Goal: Task Accomplishment & Management: Use online tool/utility

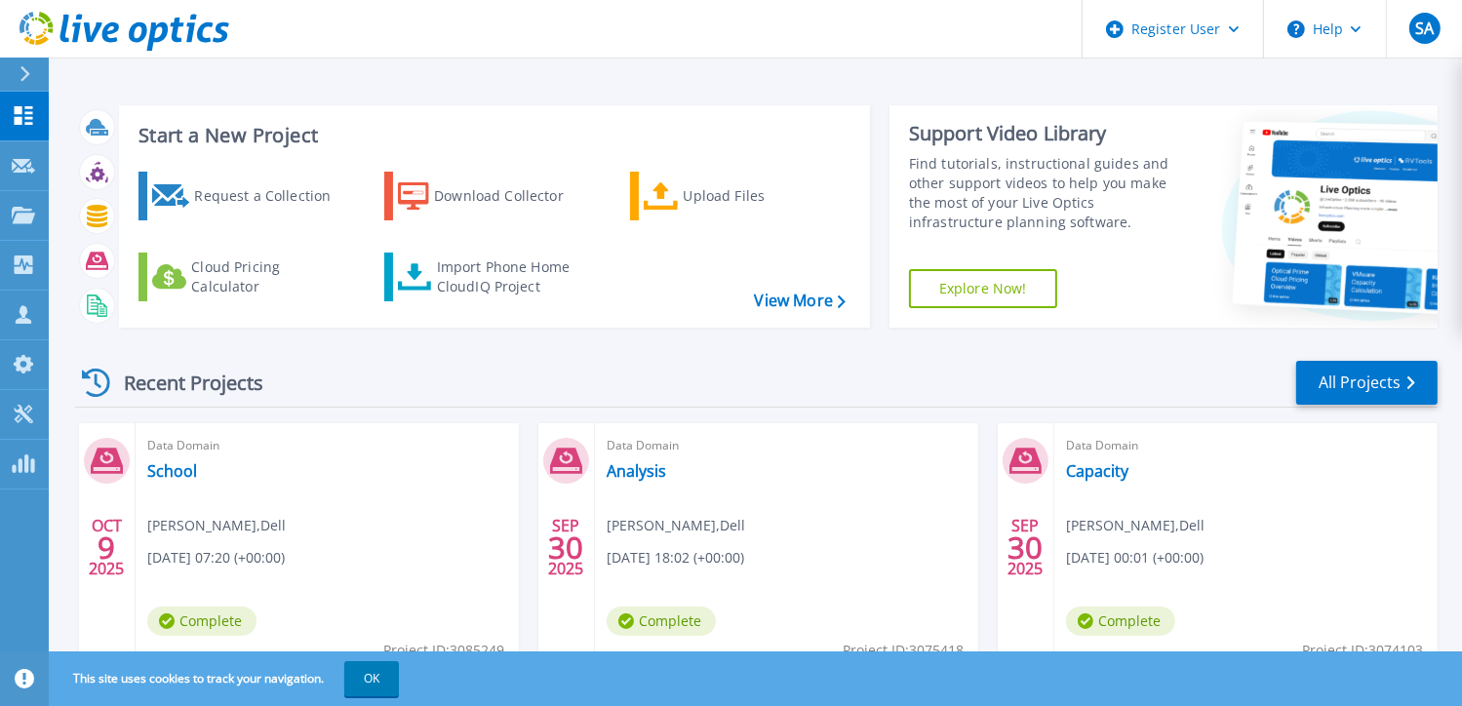
click at [550, 374] on div "Recent Projects All Projects" at bounding box center [756, 383] width 1363 height 49
click at [509, 268] on div "Import Phone Home CloudIQ Project" at bounding box center [513, 277] width 152 height 39
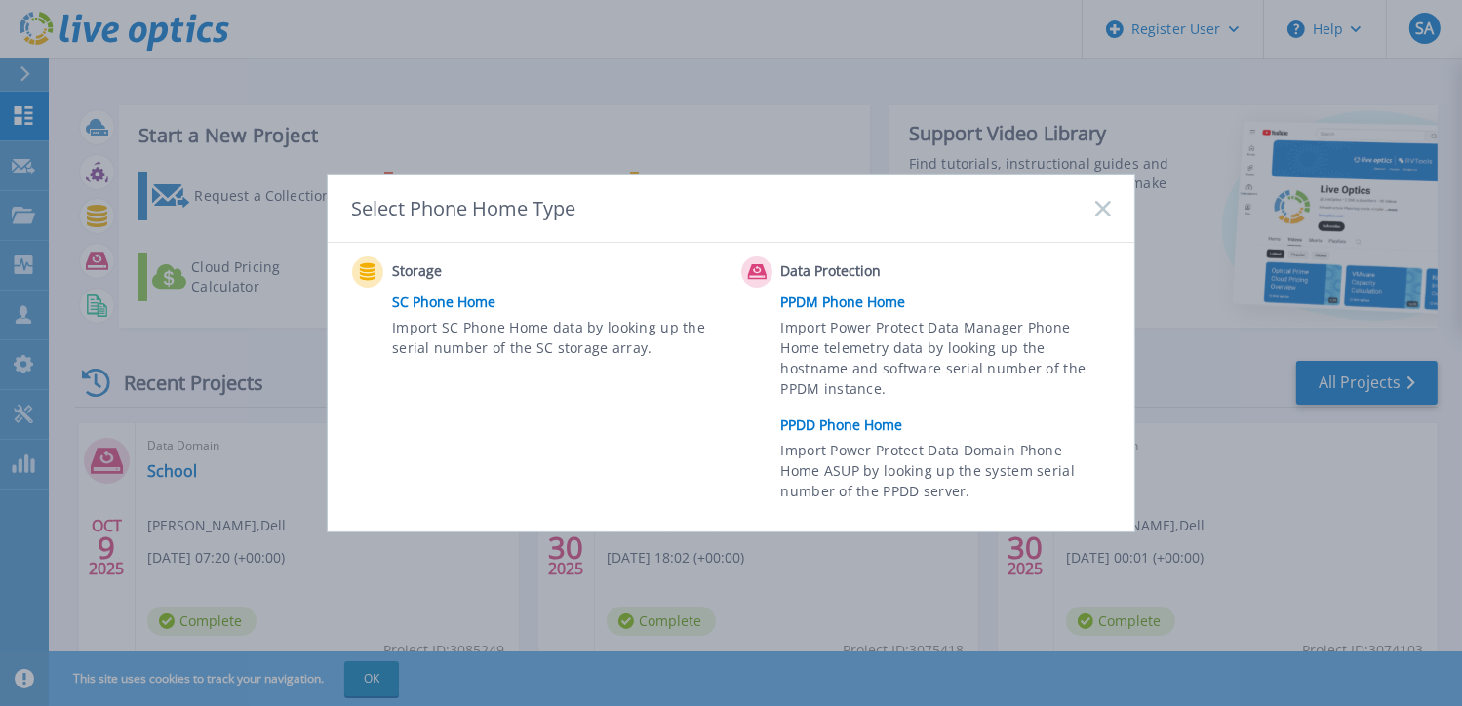
click at [824, 307] on link "PPDM Phone Home" at bounding box center [951, 302] width 340 height 29
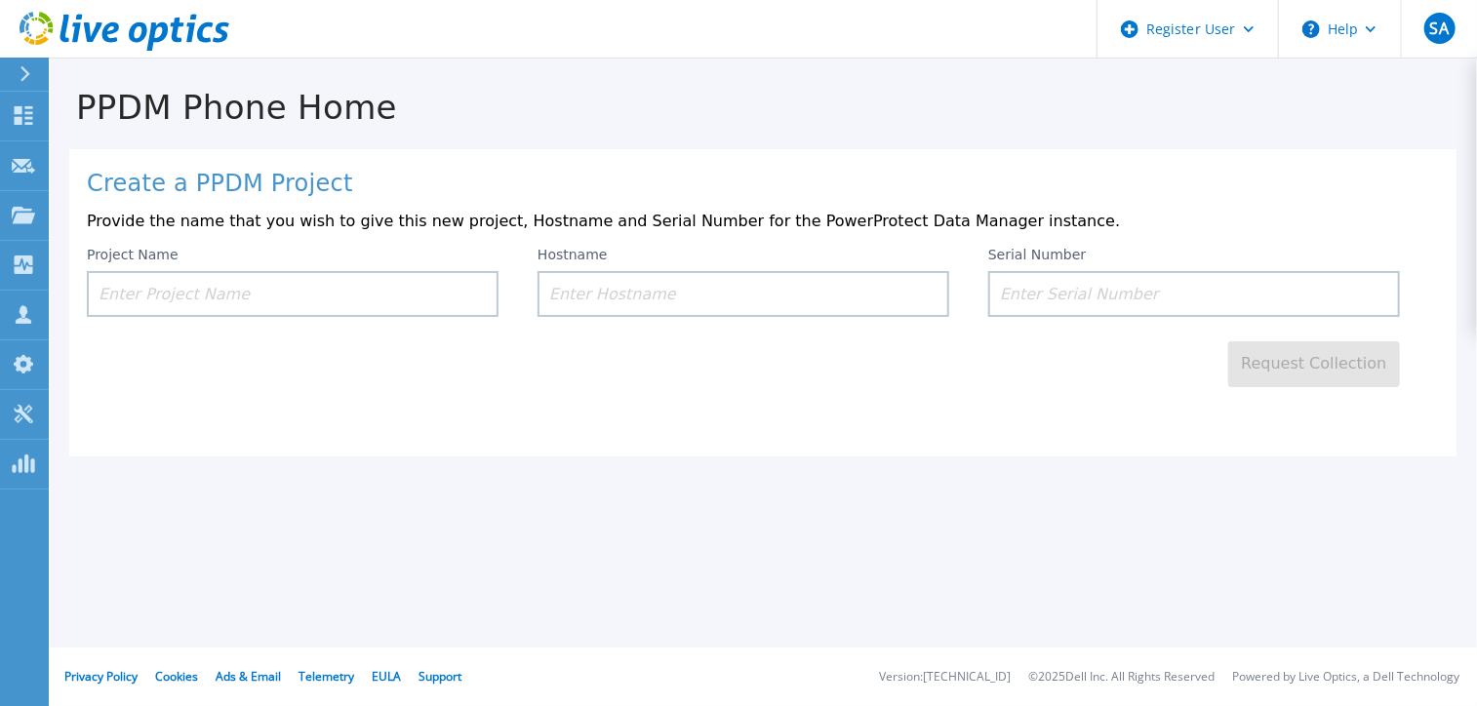
click at [346, 299] on input at bounding box center [293, 294] width 412 height 46
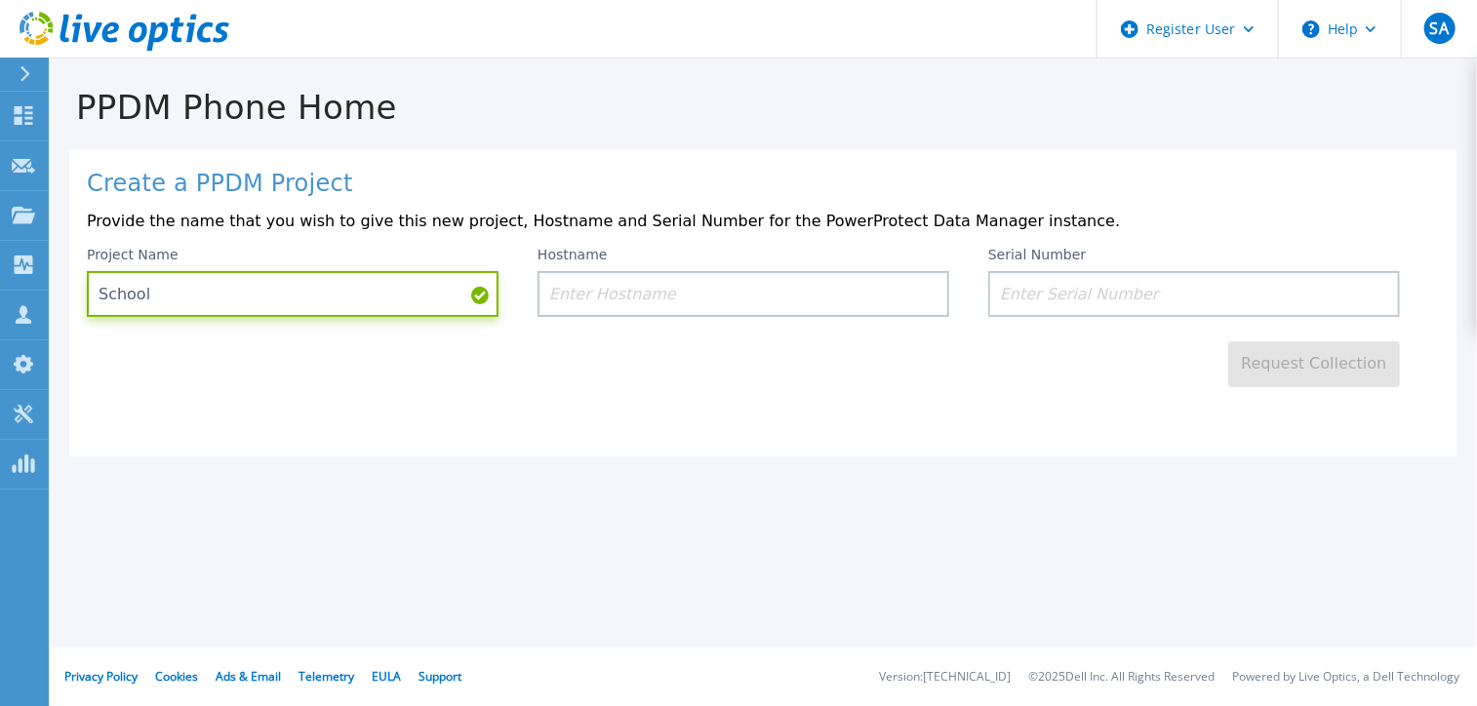
type input "School"
click at [579, 293] on input at bounding box center [744, 294] width 412 height 46
paste input "ELMPPD0622PQVR"
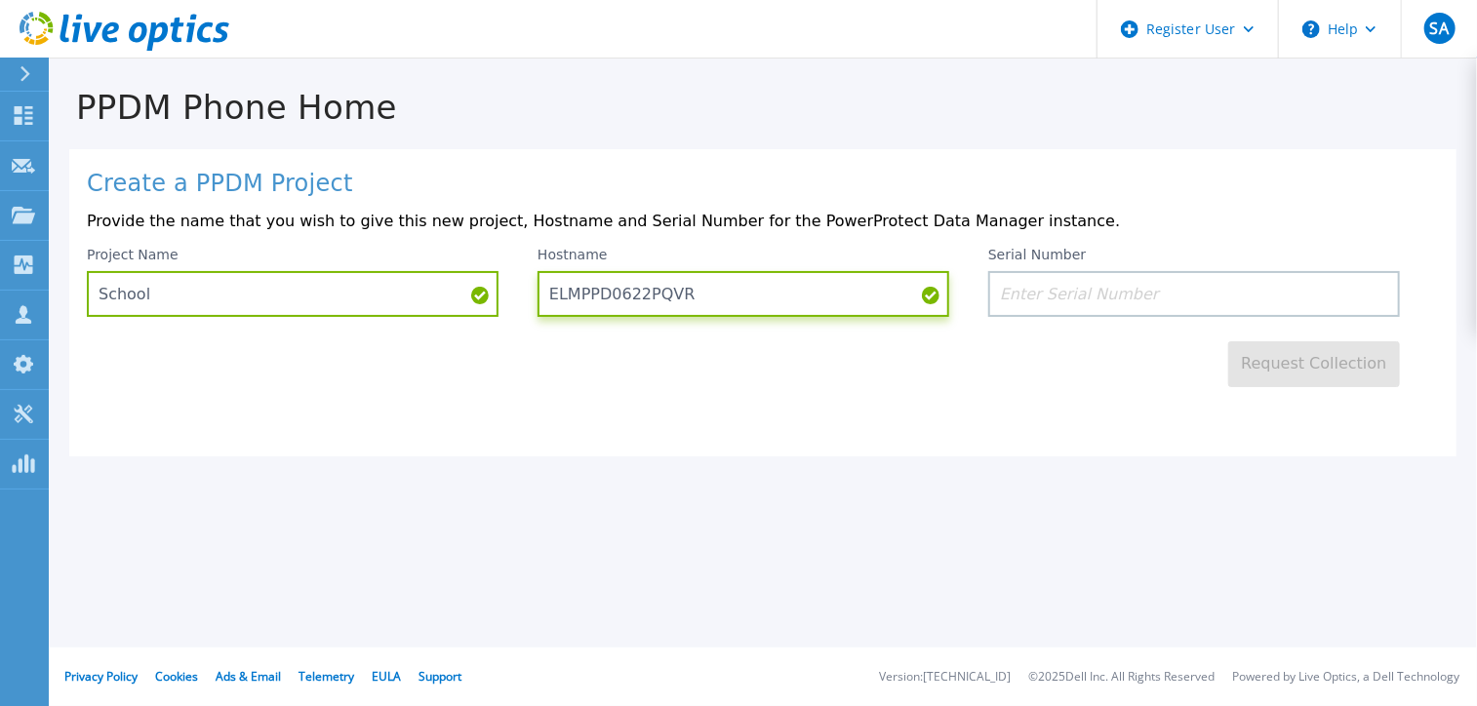
type input "ELMPPD0622PQVR"
click at [1019, 300] on input at bounding box center [1194, 294] width 412 height 46
paste input "ELMPPD0622PQVR"
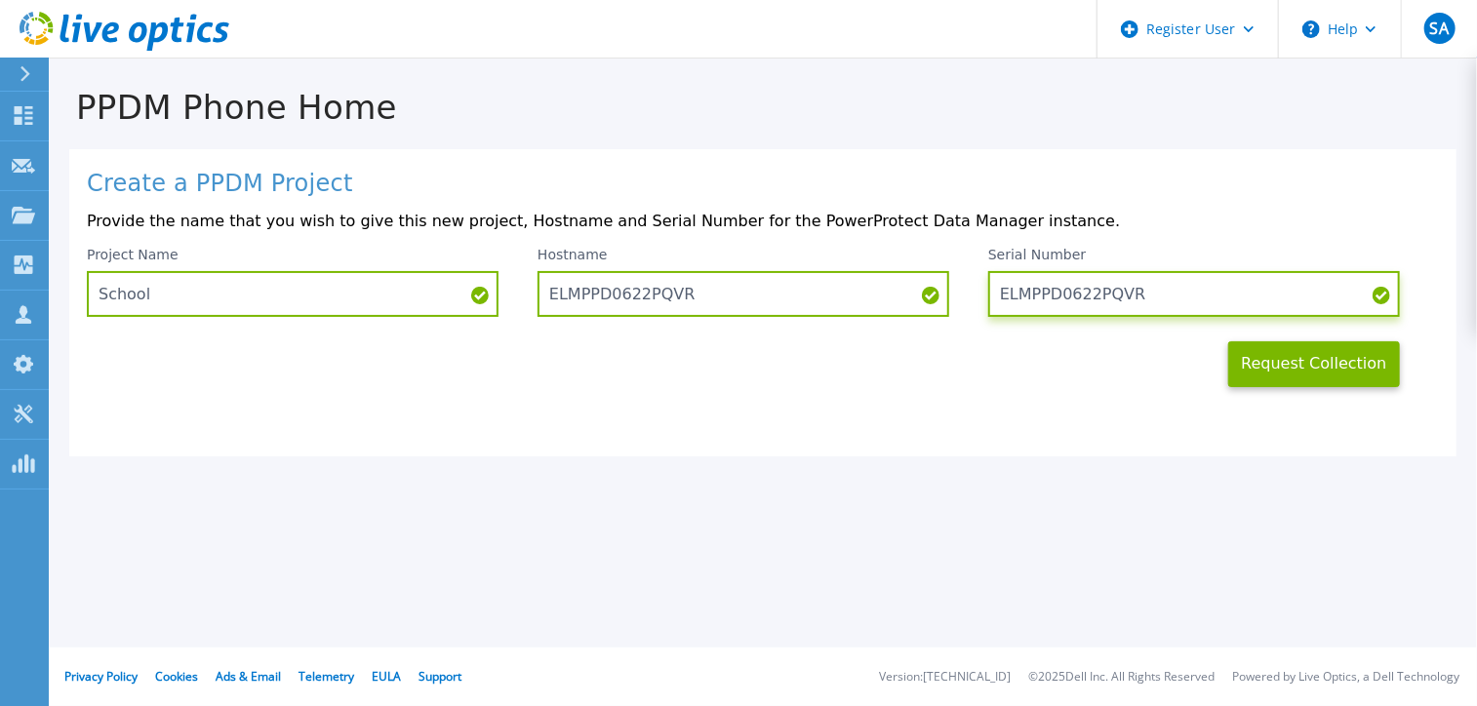
type input "ELMPPD0622PQVR"
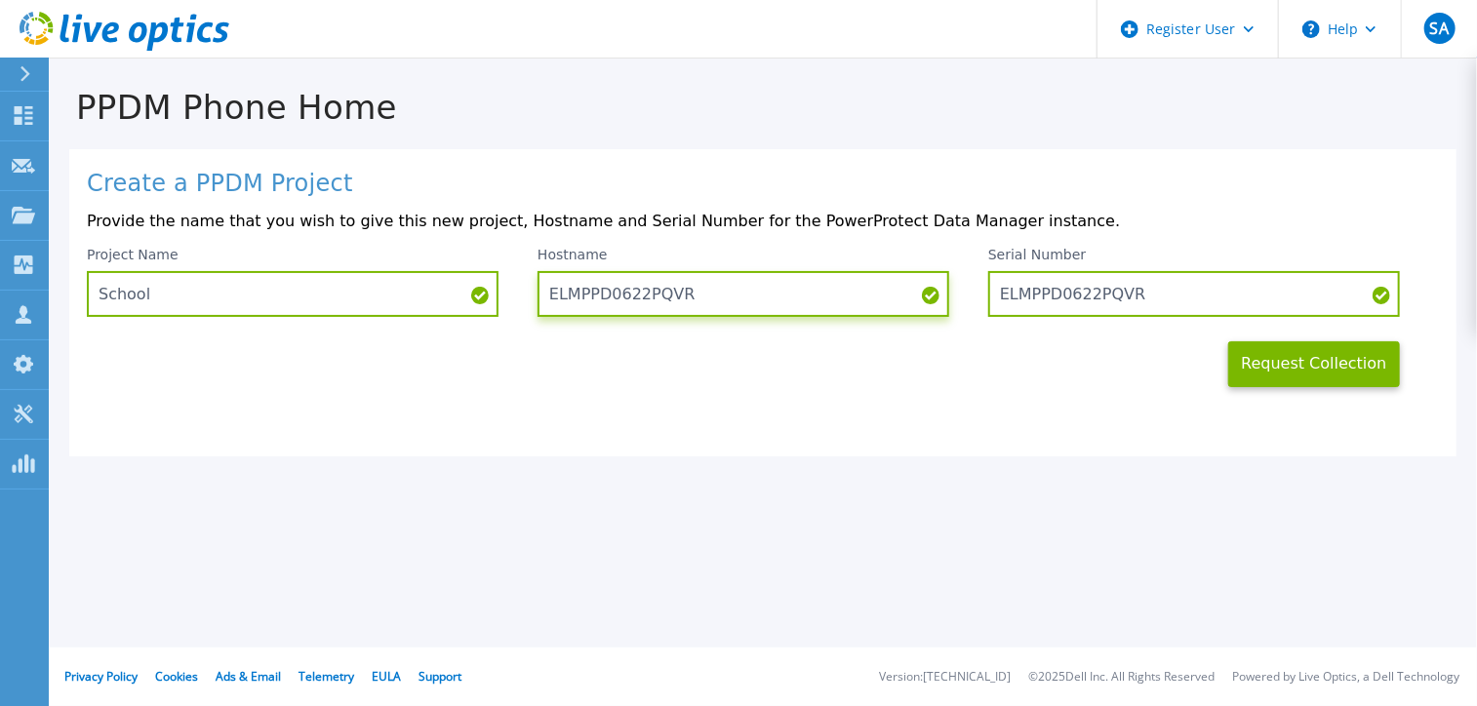
click at [713, 297] on input "ELMPPD0622PQVR" at bounding box center [744, 294] width 412 height 46
type input "E"
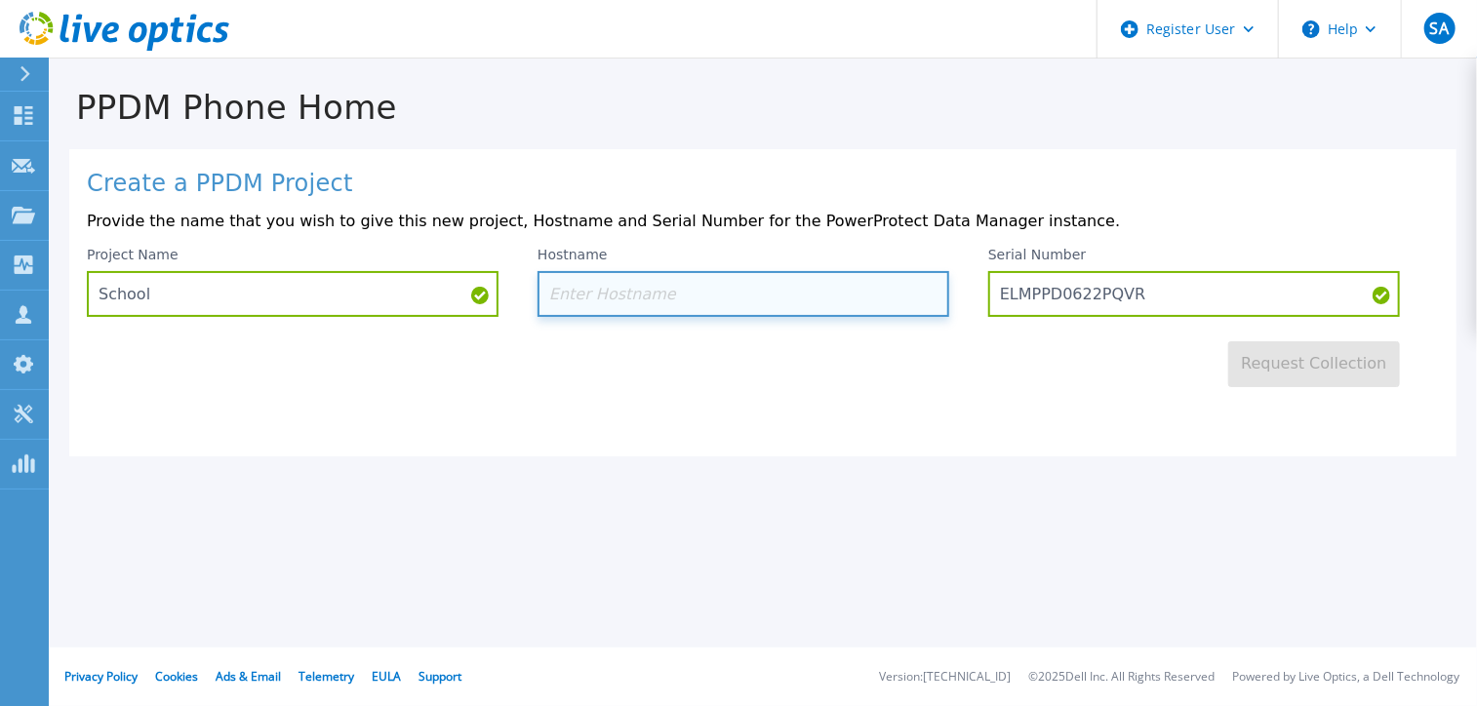
paste input "Ppdm01"
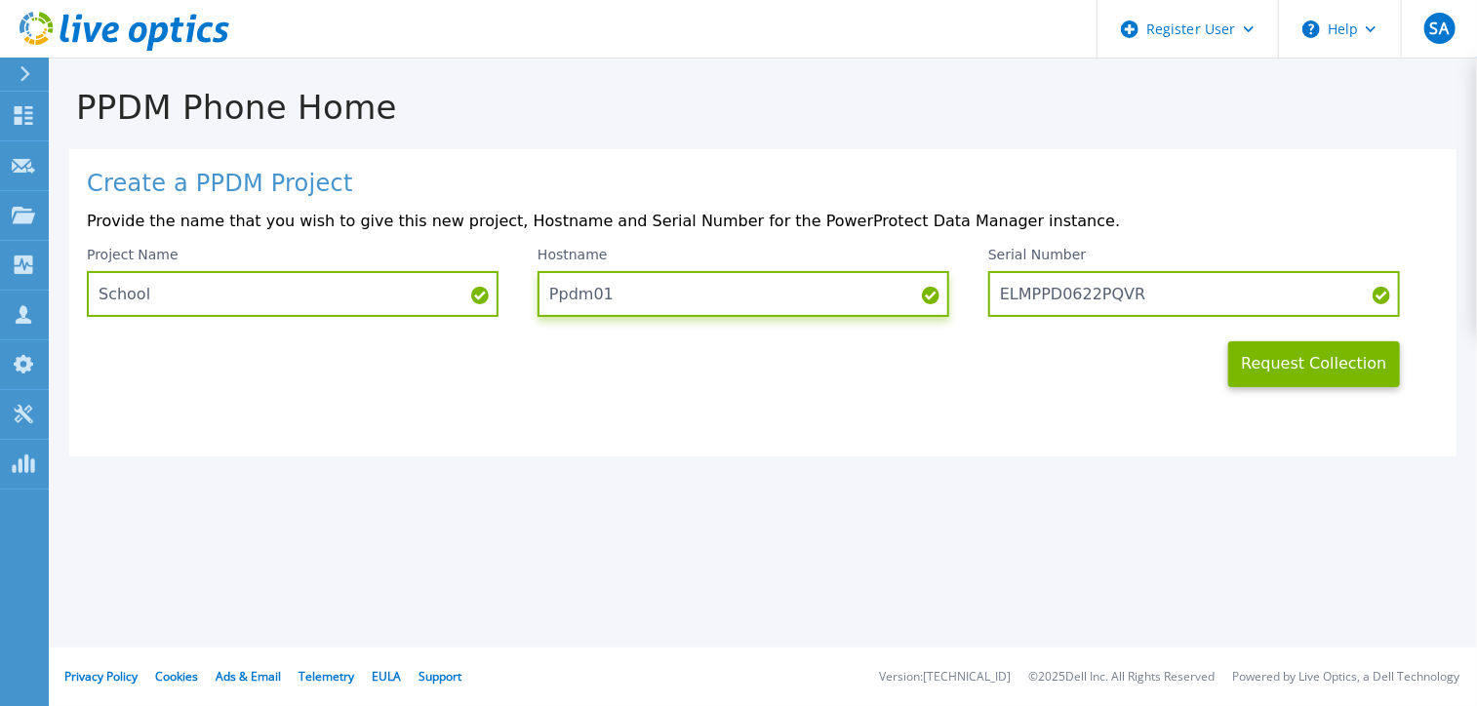
type input "Ppdm01"
click at [809, 402] on div "Create a PPDM Project Provide the name that you wish to give this new project, …" at bounding box center [762, 302] width 1387 height 307
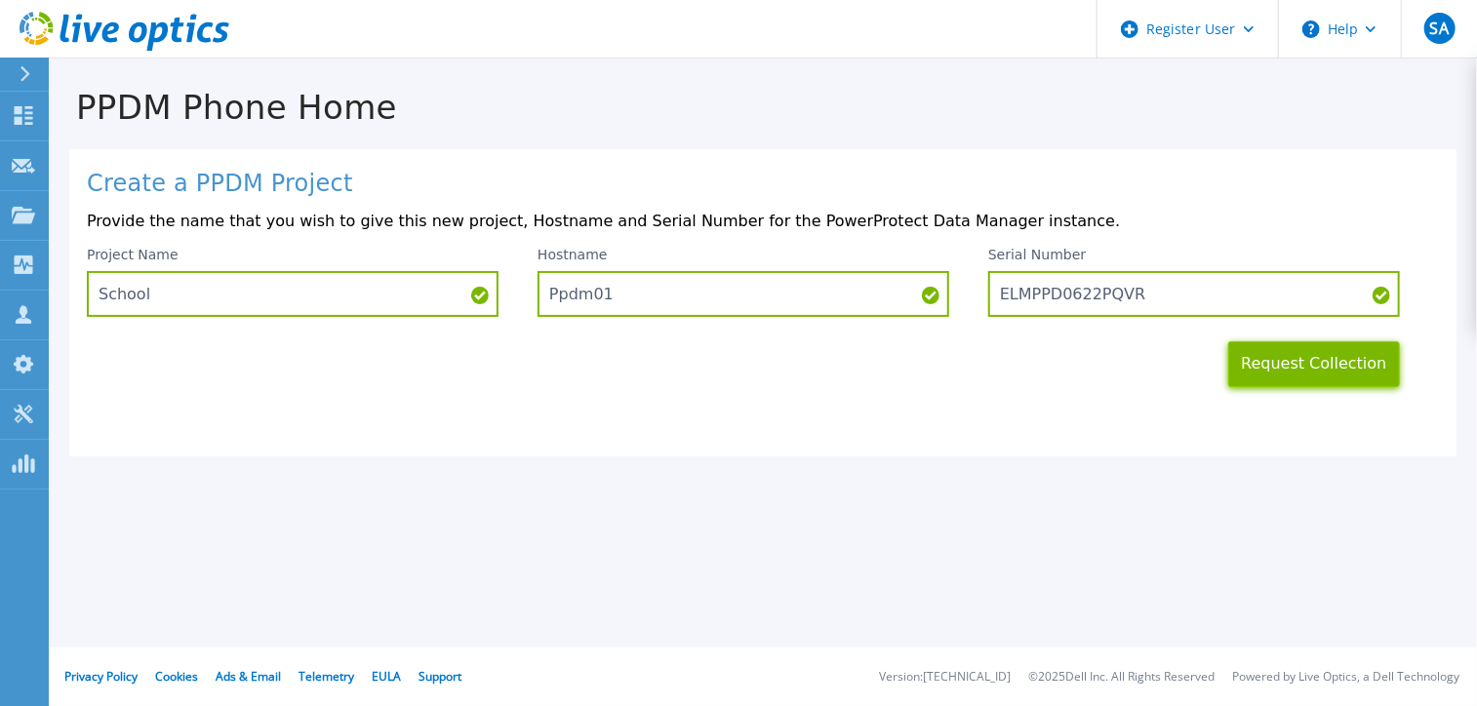
click at [1258, 374] on button "Request Collection" at bounding box center [1314, 364] width 172 height 46
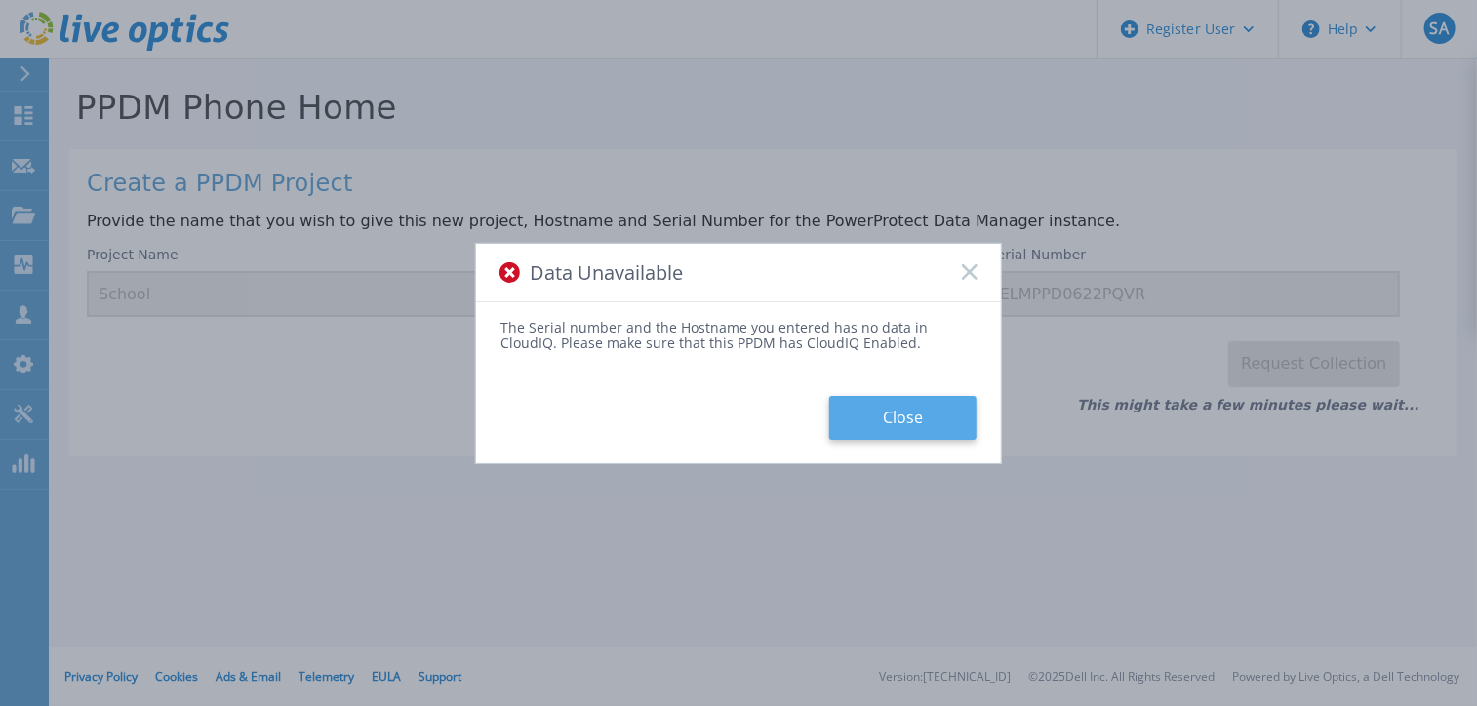
click at [877, 415] on button "Close" at bounding box center [902, 418] width 147 height 44
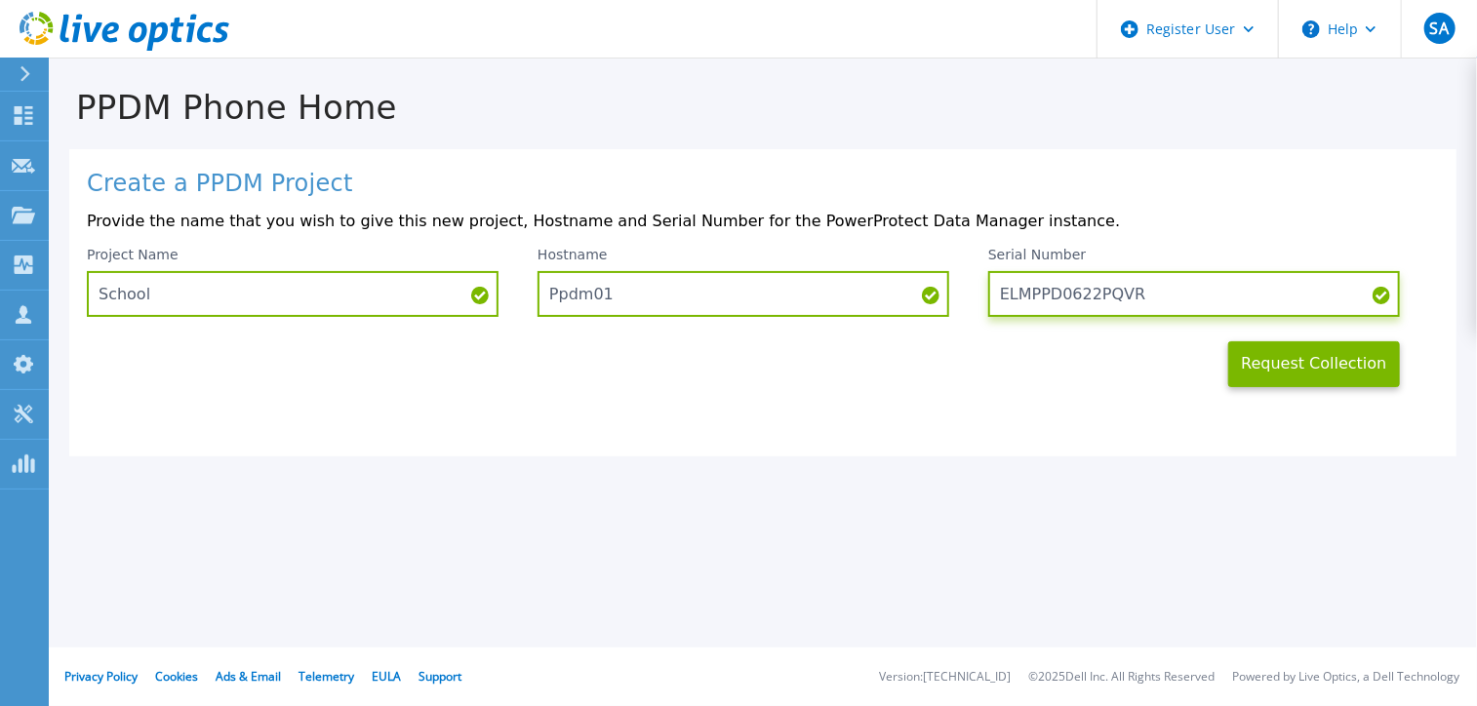
click at [1170, 290] on input "ELMPPD0622PQVR" at bounding box center [1194, 294] width 412 height 46
click at [1005, 290] on input "ELMPPD0622PQVR" at bounding box center [1194, 294] width 412 height 46
click at [999, 298] on input "ELMPPD0622PQVR" at bounding box center [1194, 294] width 412 height 46
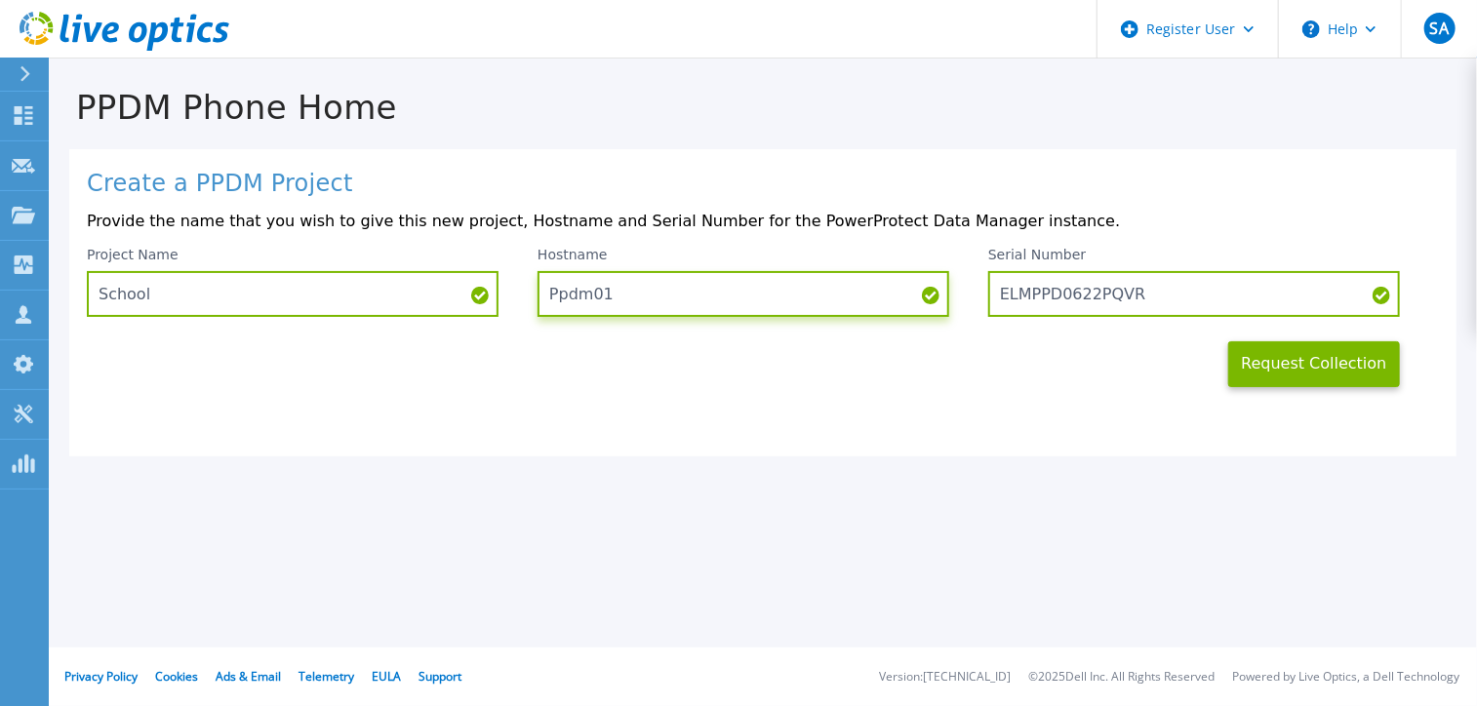
click at [672, 276] on input "Ppdm01" at bounding box center [744, 294] width 412 height 46
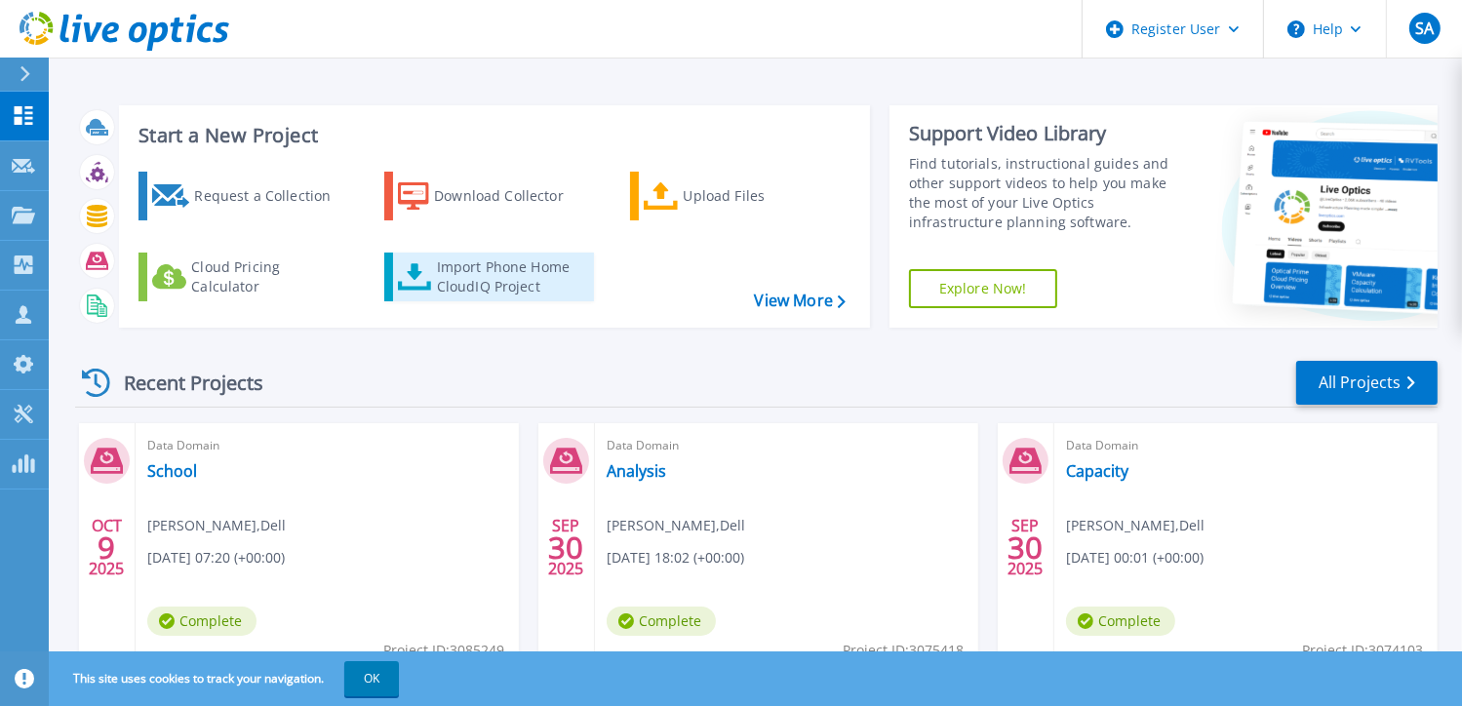
click at [449, 273] on div "Import Phone Home CloudIQ Project" at bounding box center [513, 277] width 152 height 39
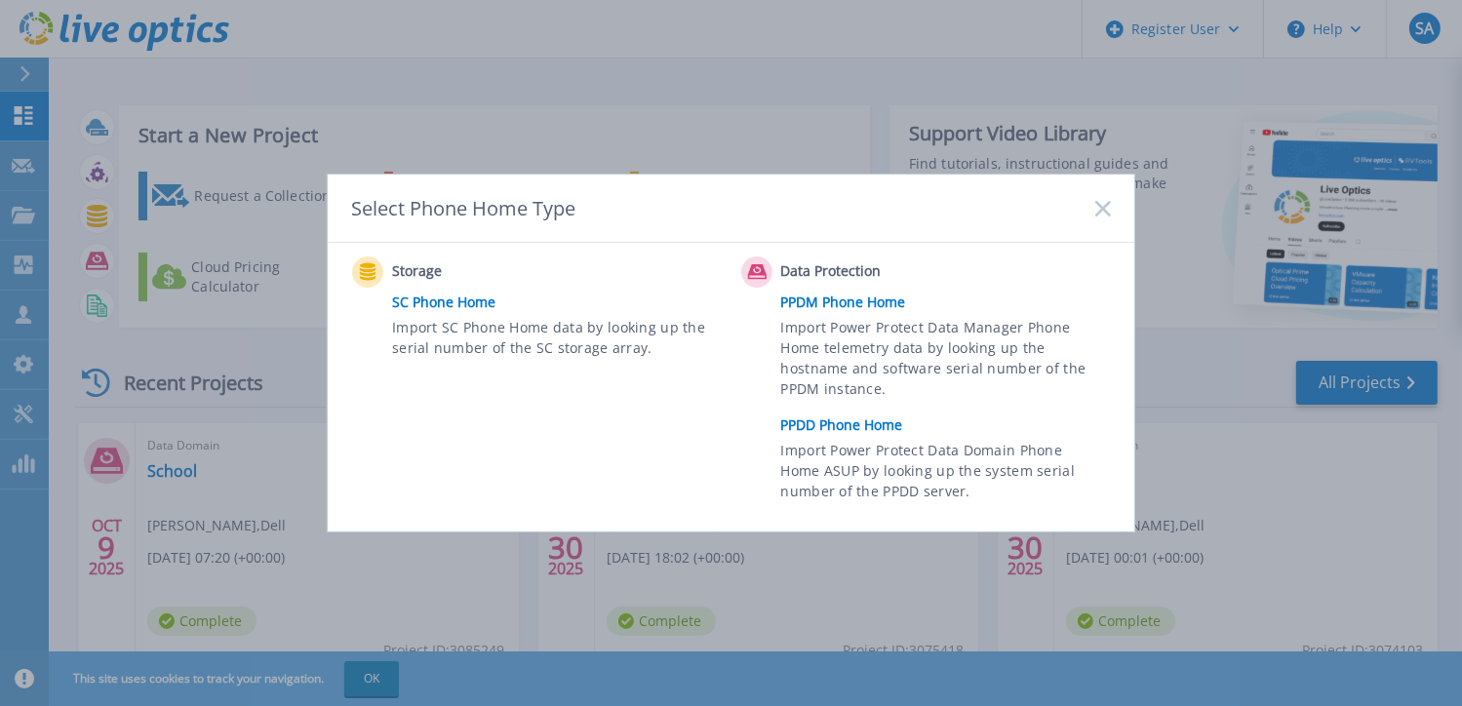
click at [815, 422] on link "PPDD Phone Home" at bounding box center [951, 425] width 340 height 29
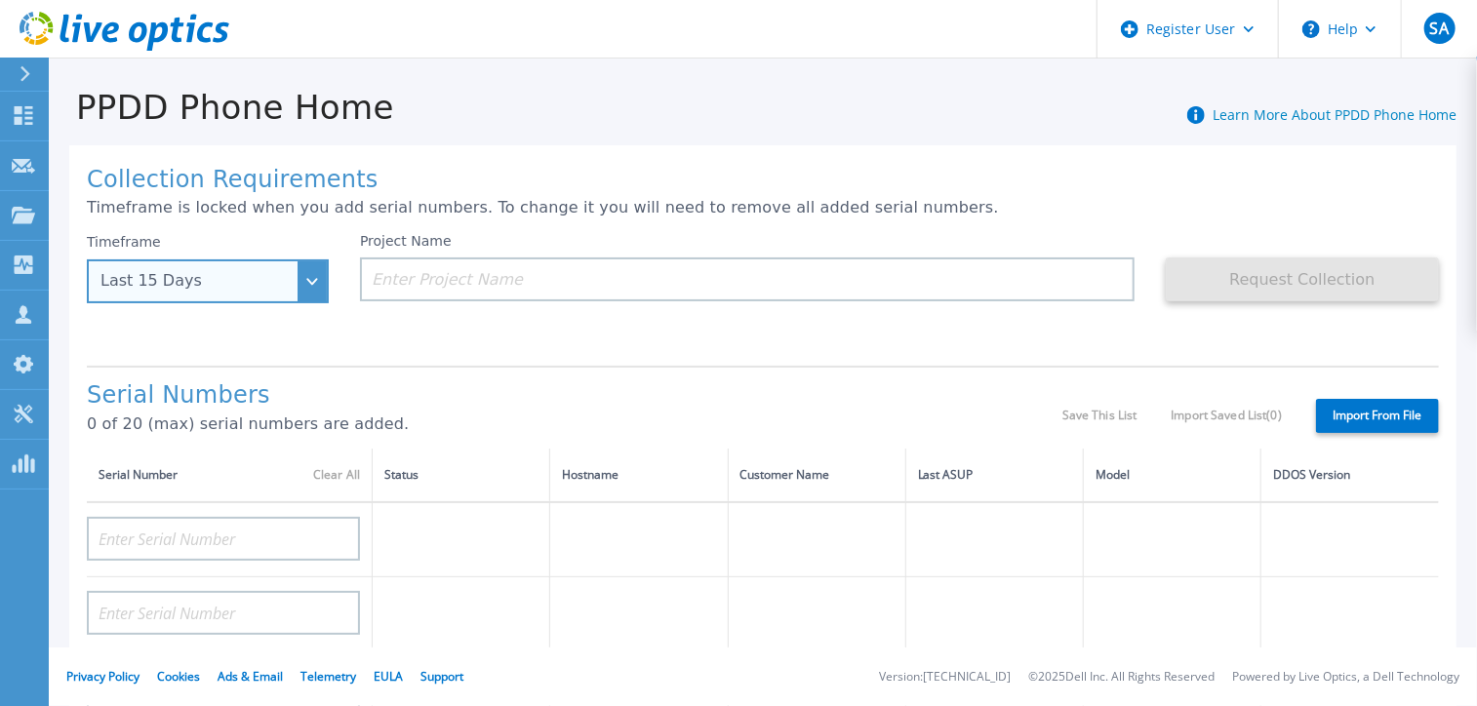
click at [285, 273] on div "Last 15 Days" at bounding box center [196, 281] width 193 height 18
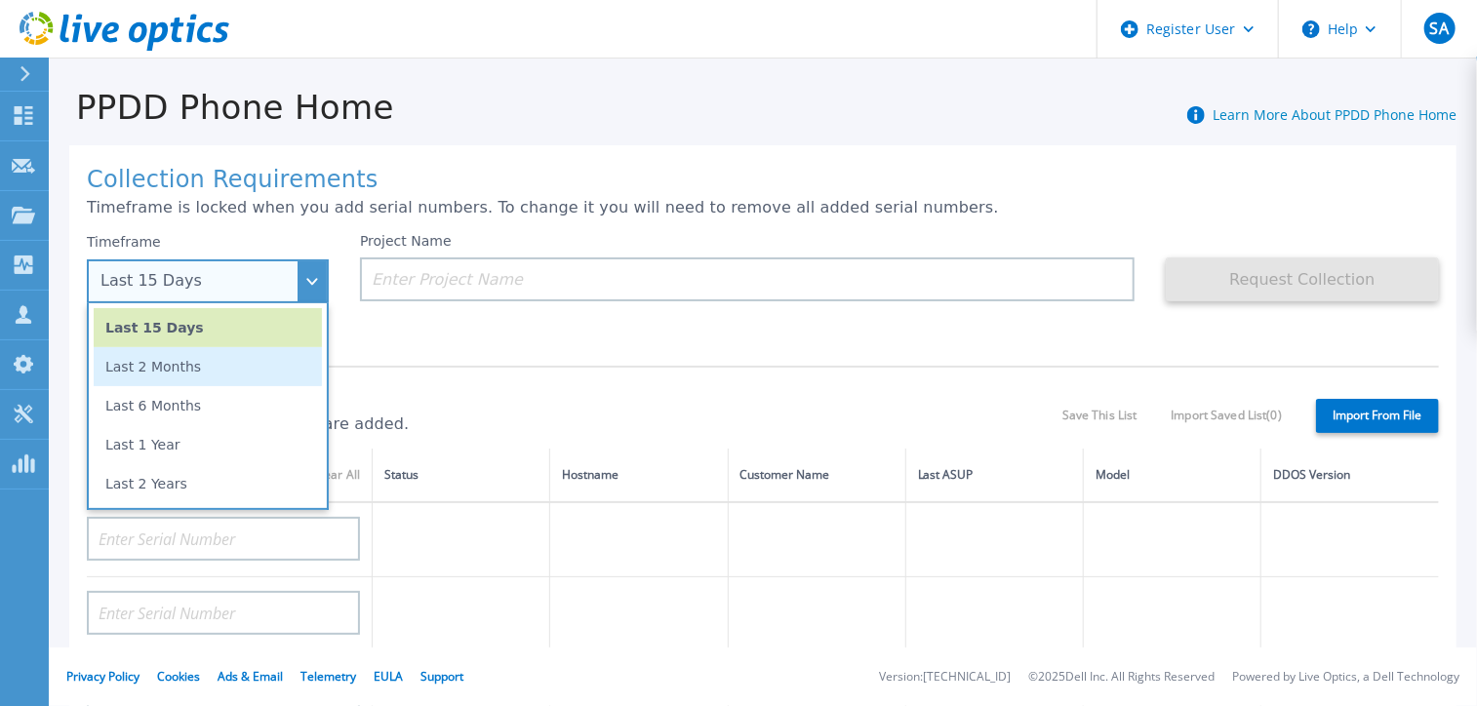
click at [224, 374] on li "Last 2 Months" at bounding box center [208, 366] width 228 height 39
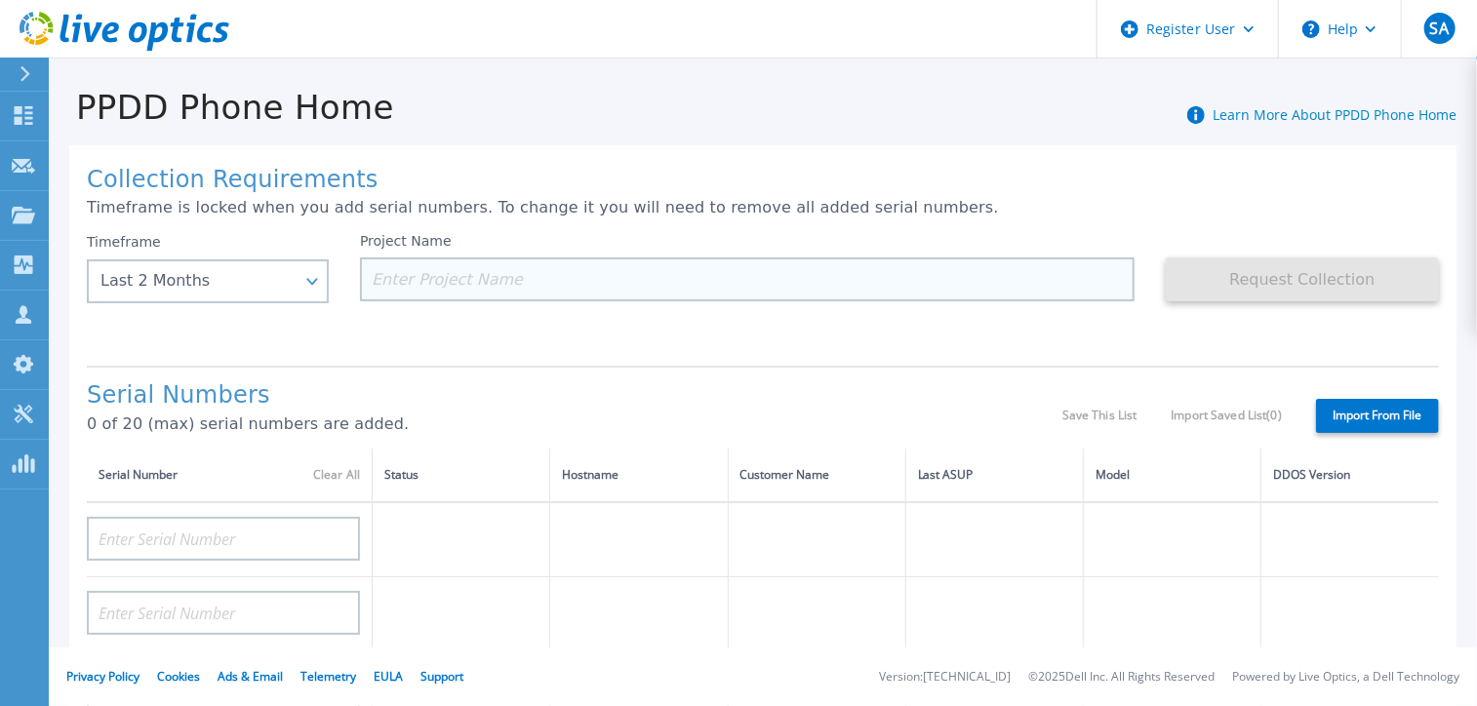
click at [433, 280] on input at bounding box center [747, 280] width 775 height 44
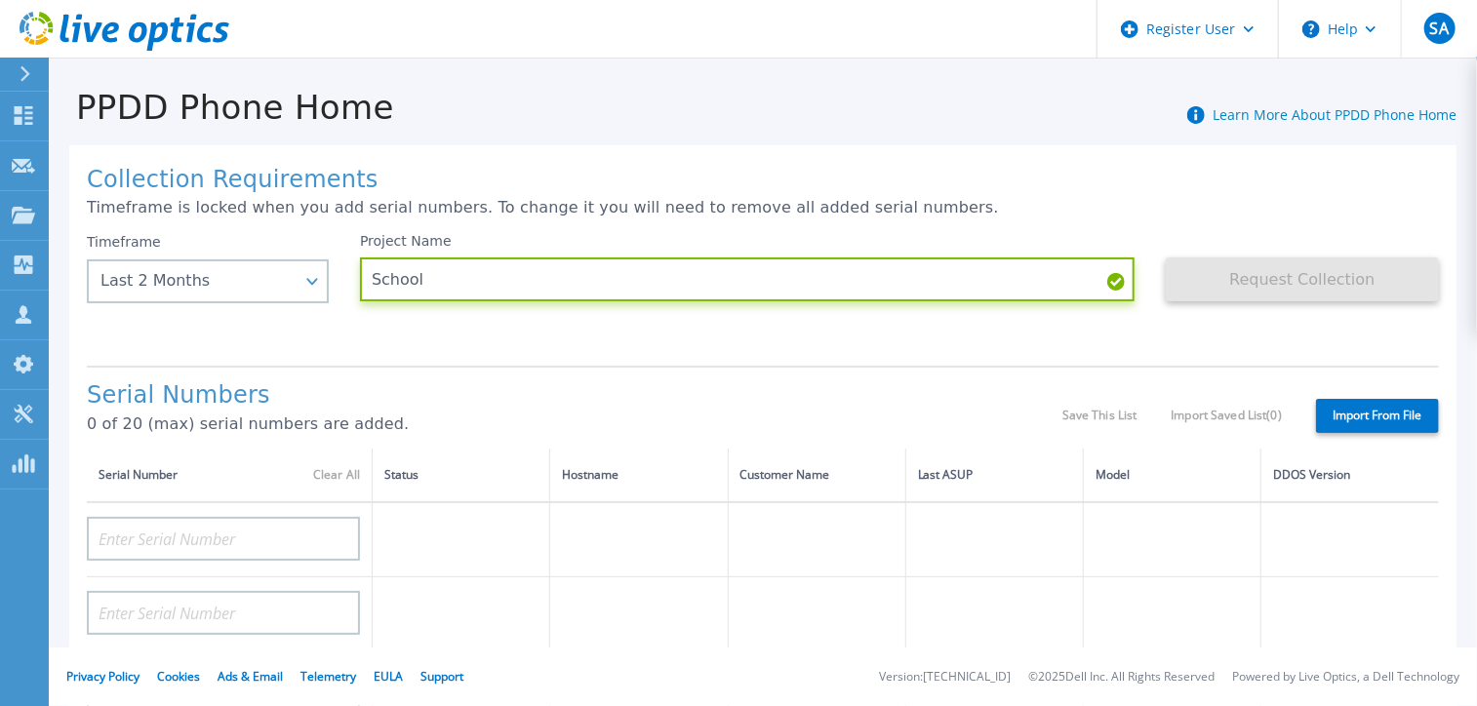
type input "School"
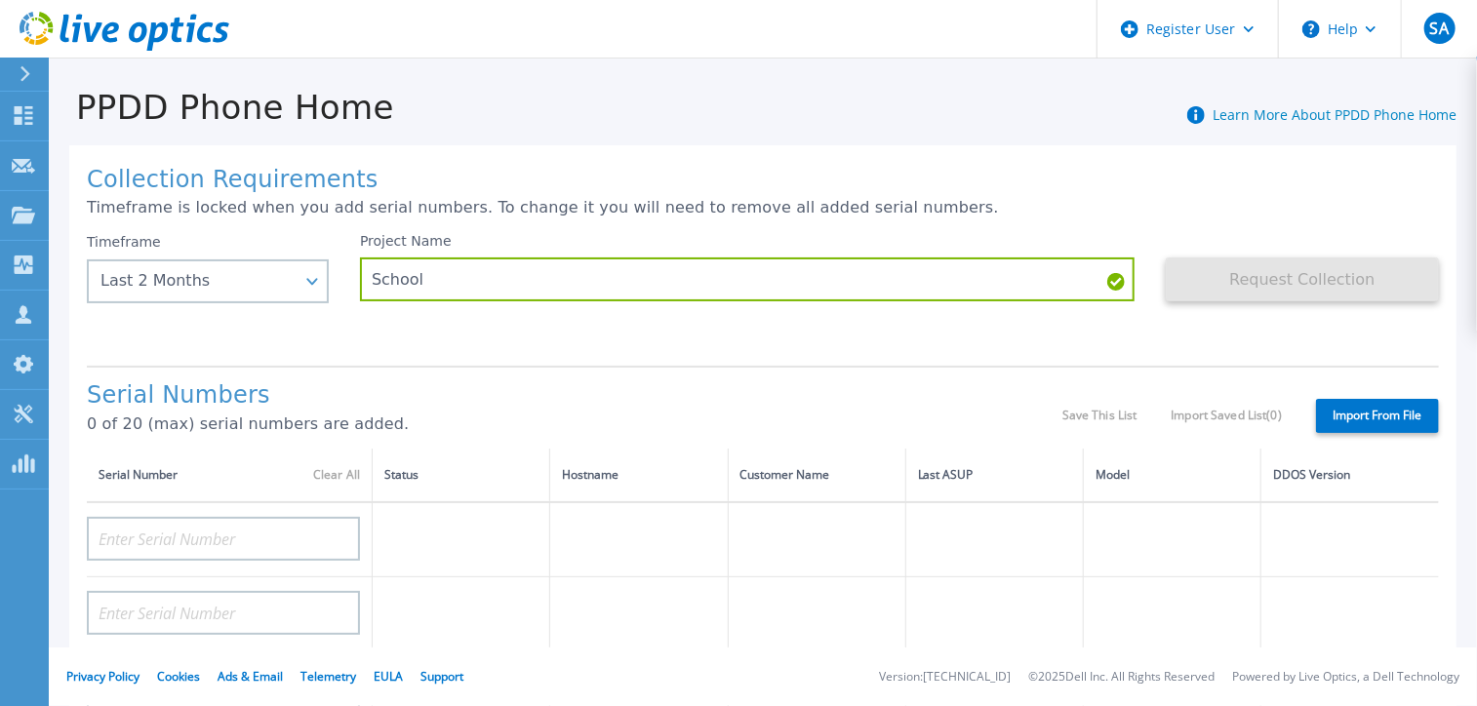
click at [530, 332] on div "Project Name School" at bounding box center [763, 291] width 806 height 117
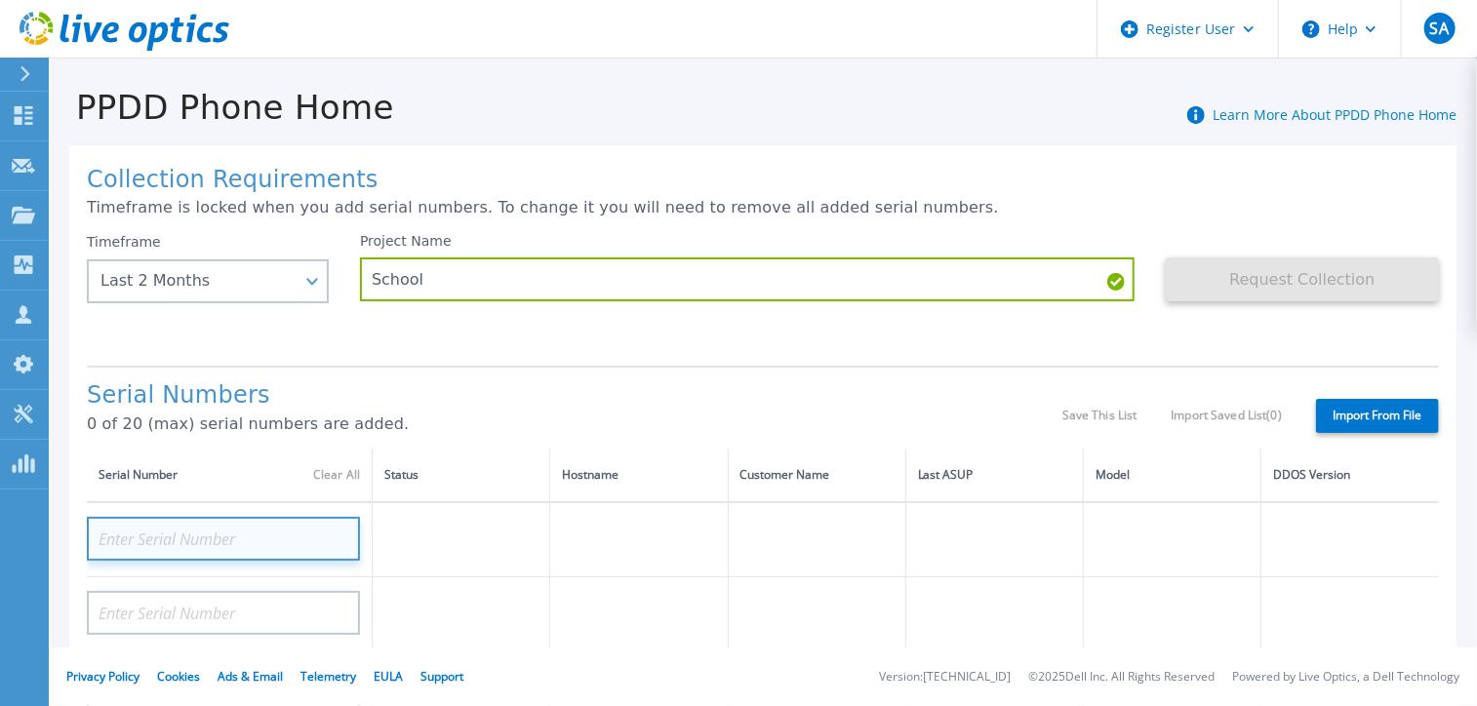
click at [152, 546] on input at bounding box center [223, 539] width 273 height 44
paste input "Ppdm01"
type input "P"
click at [182, 533] on input at bounding box center [223, 539] width 273 height 44
paste input "ELMPPD0622PQVR"
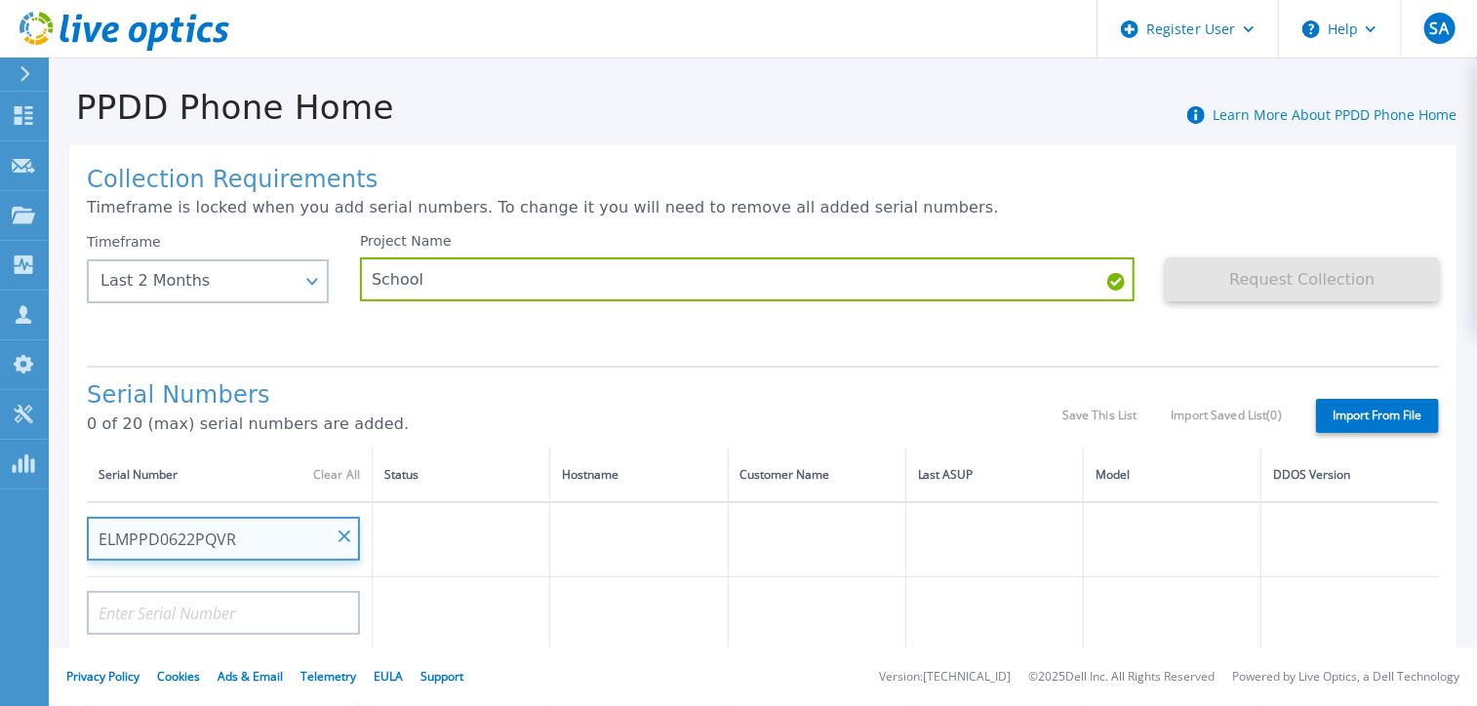
type input "ELMPPD0622PQVR"
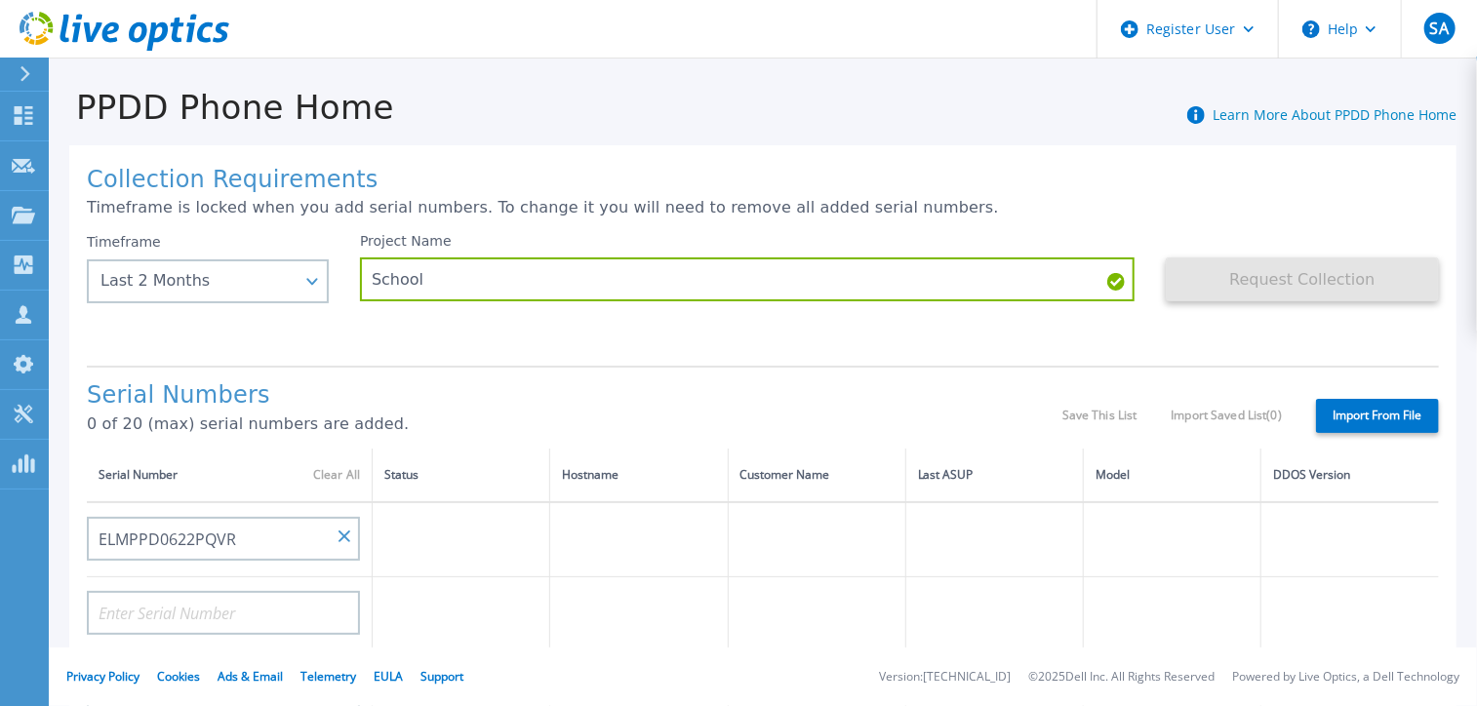
click at [394, 399] on h1 "Serial Numbers" at bounding box center [575, 395] width 976 height 27
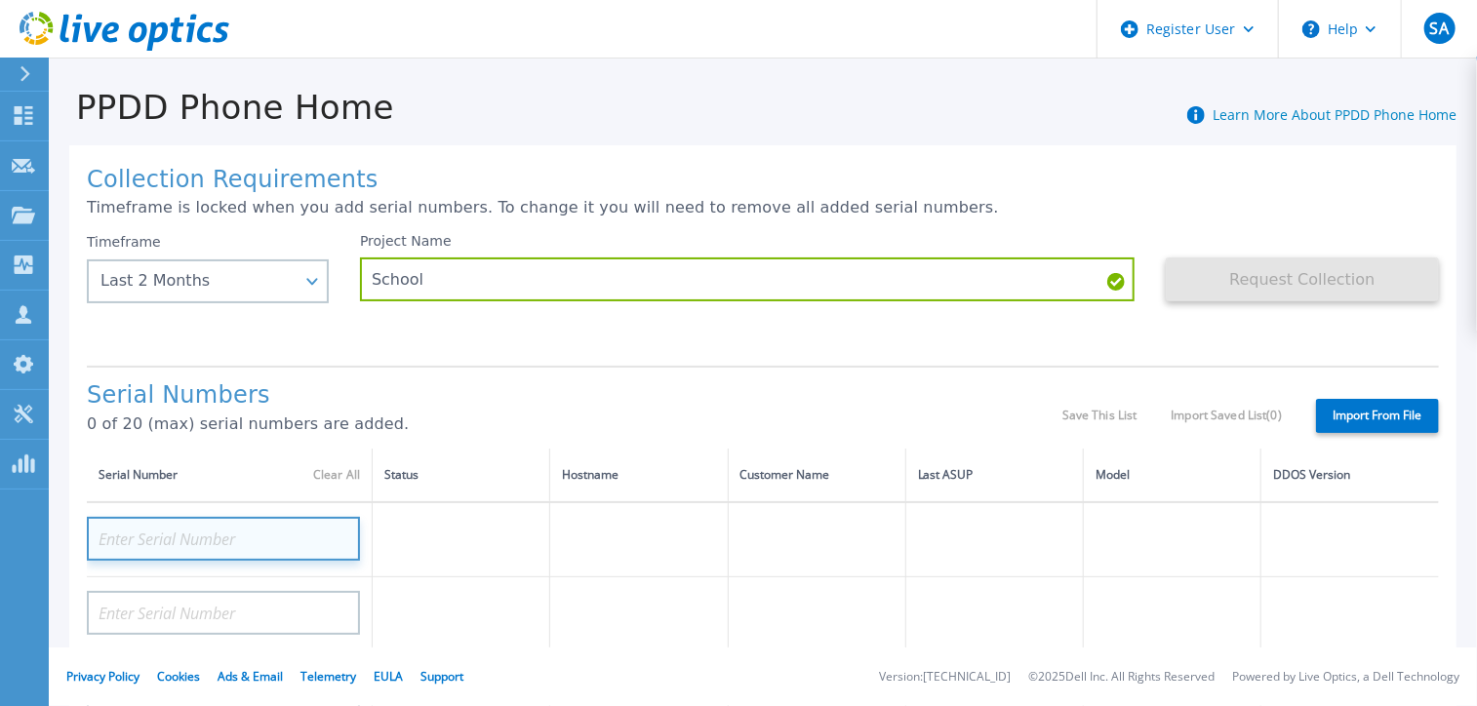
click at [187, 534] on input at bounding box center [223, 539] width 273 height 44
paste input "AUDVHLR3NZDA7Y"
type input "AUDVHLR3NZDA7Y"
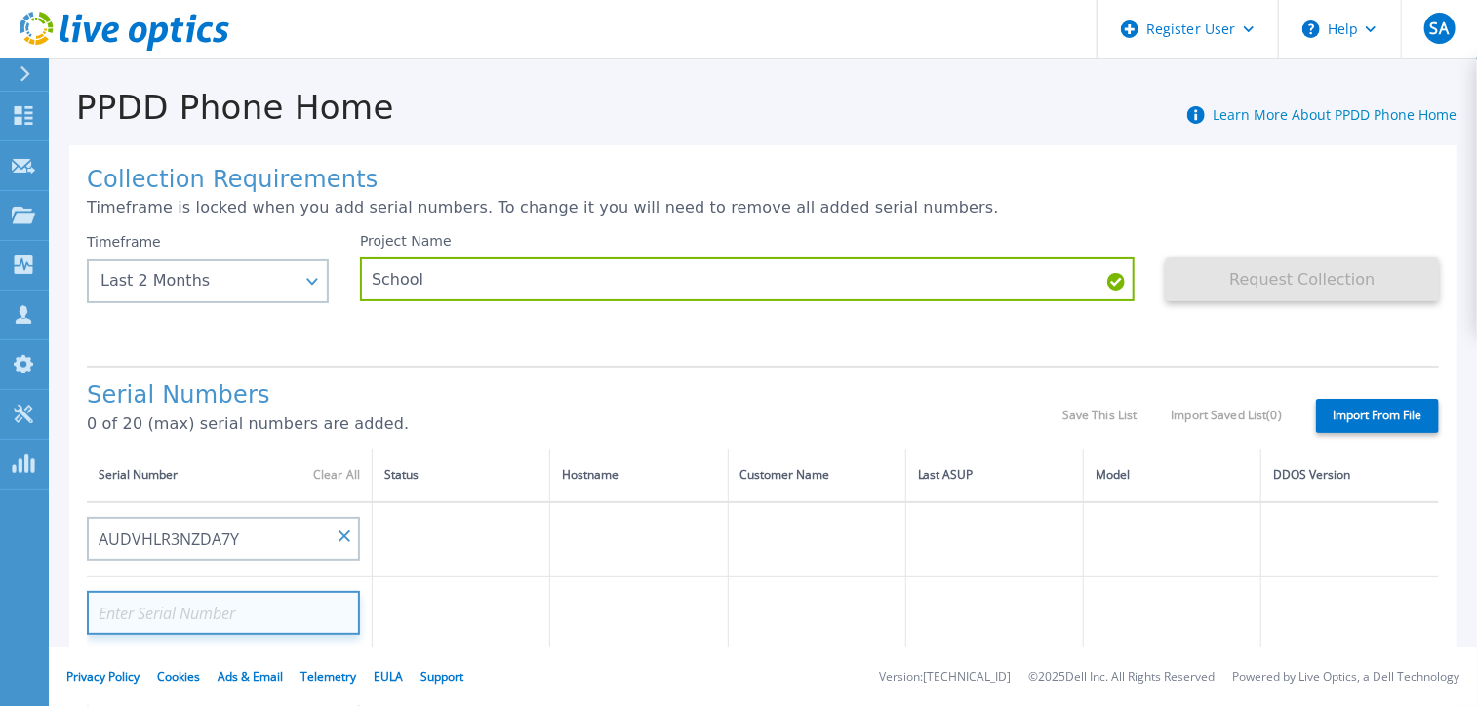
click at [202, 604] on input at bounding box center [223, 613] width 273 height 44
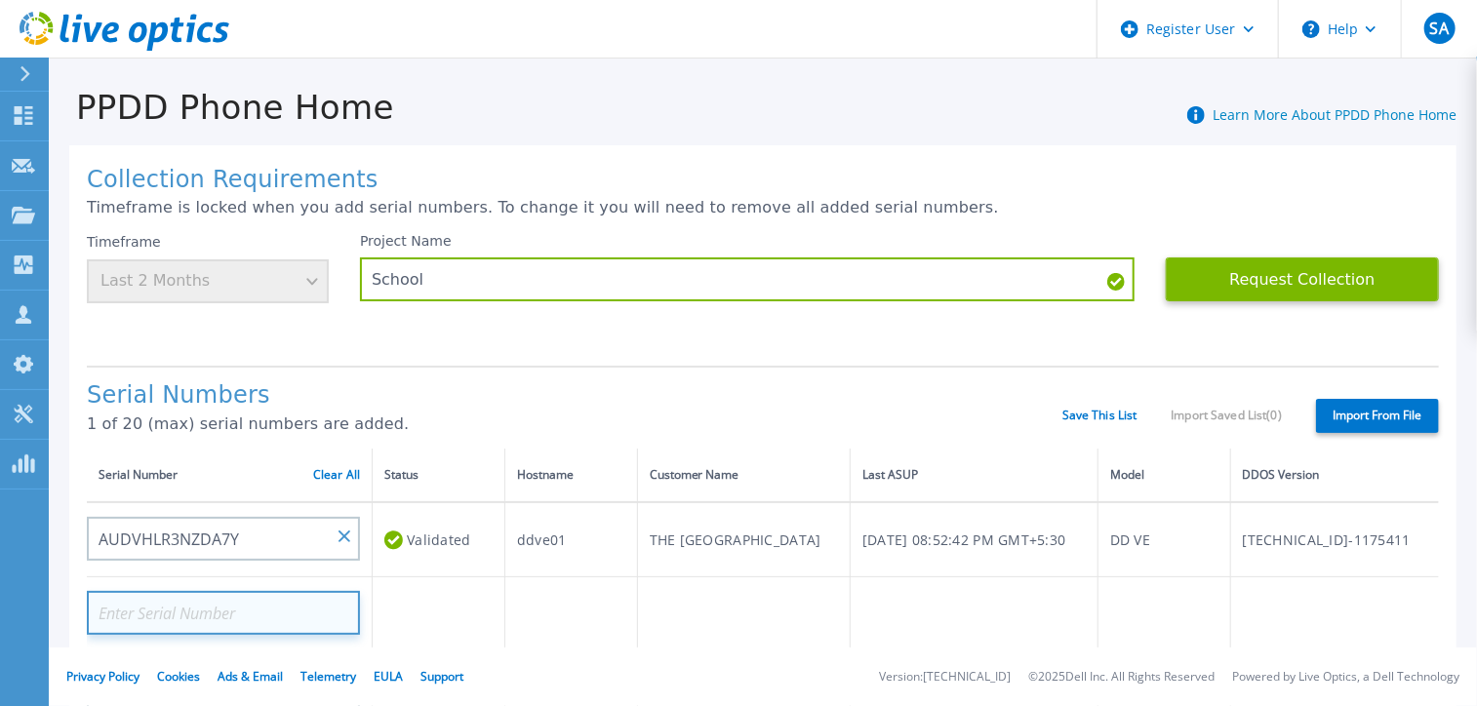
click at [218, 612] on input at bounding box center [223, 613] width 273 height 44
paste input "AUDV4CWAAGDA7Y"
type input "AUDV4CWAAGDA7Y"
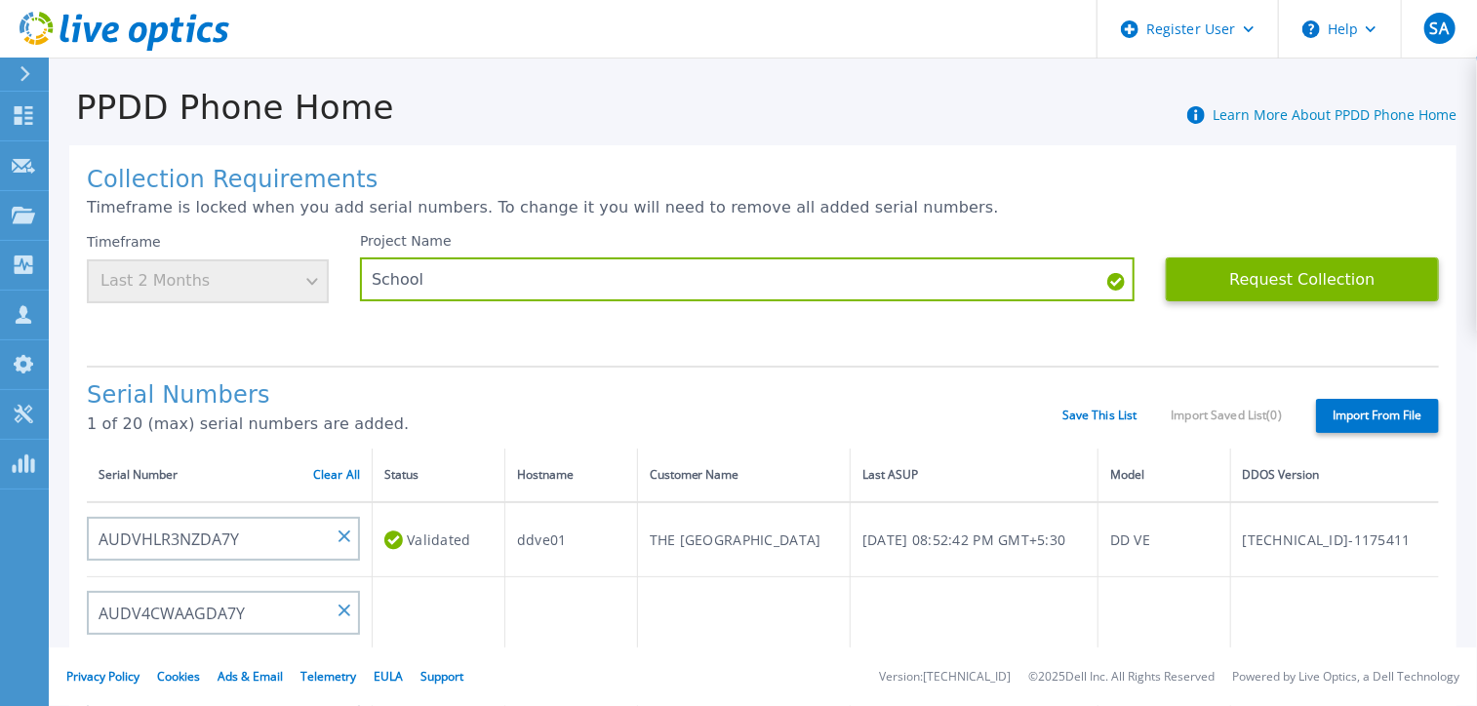
click at [466, 389] on h1 "Serial Numbers" at bounding box center [575, 395] width 976 height 27
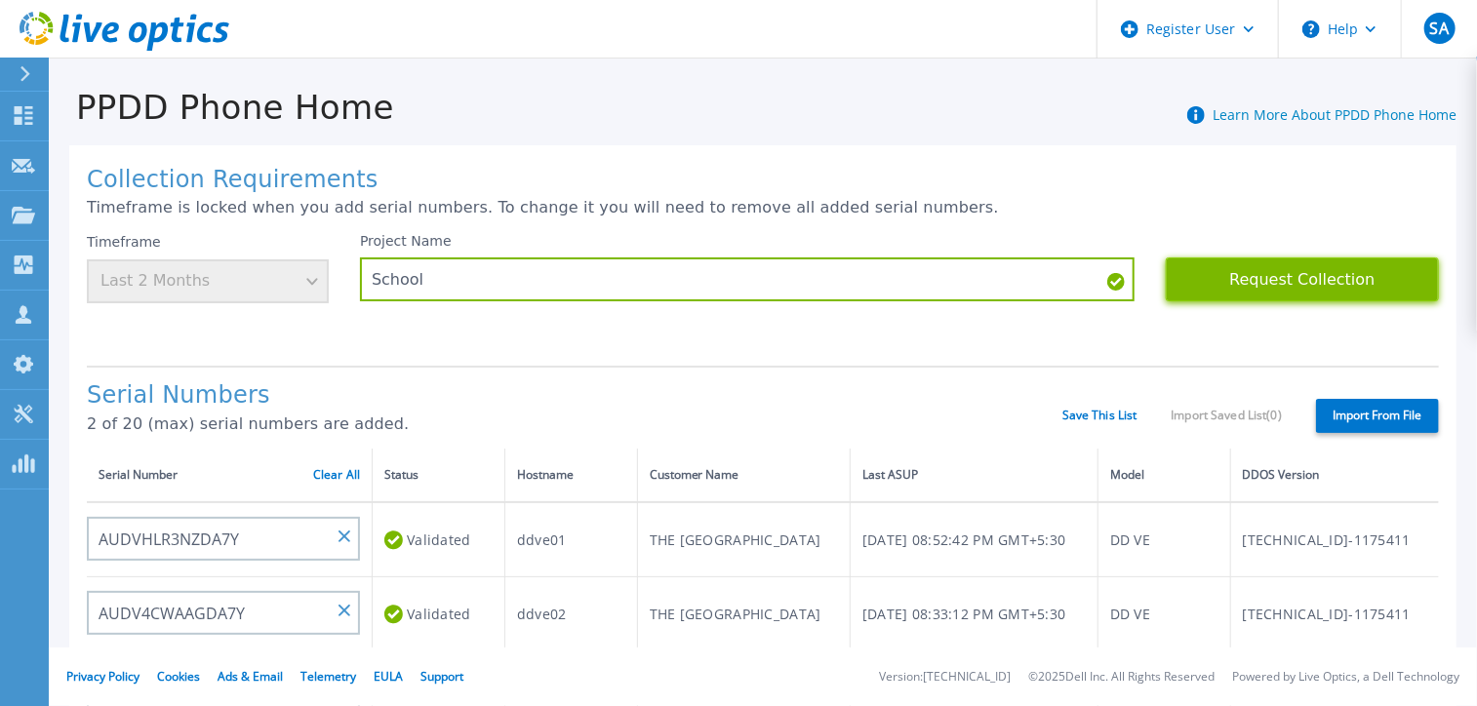
click at [1268, 288] on button "Request Collection" at bounding box center [1302, 280] width 273 height 44
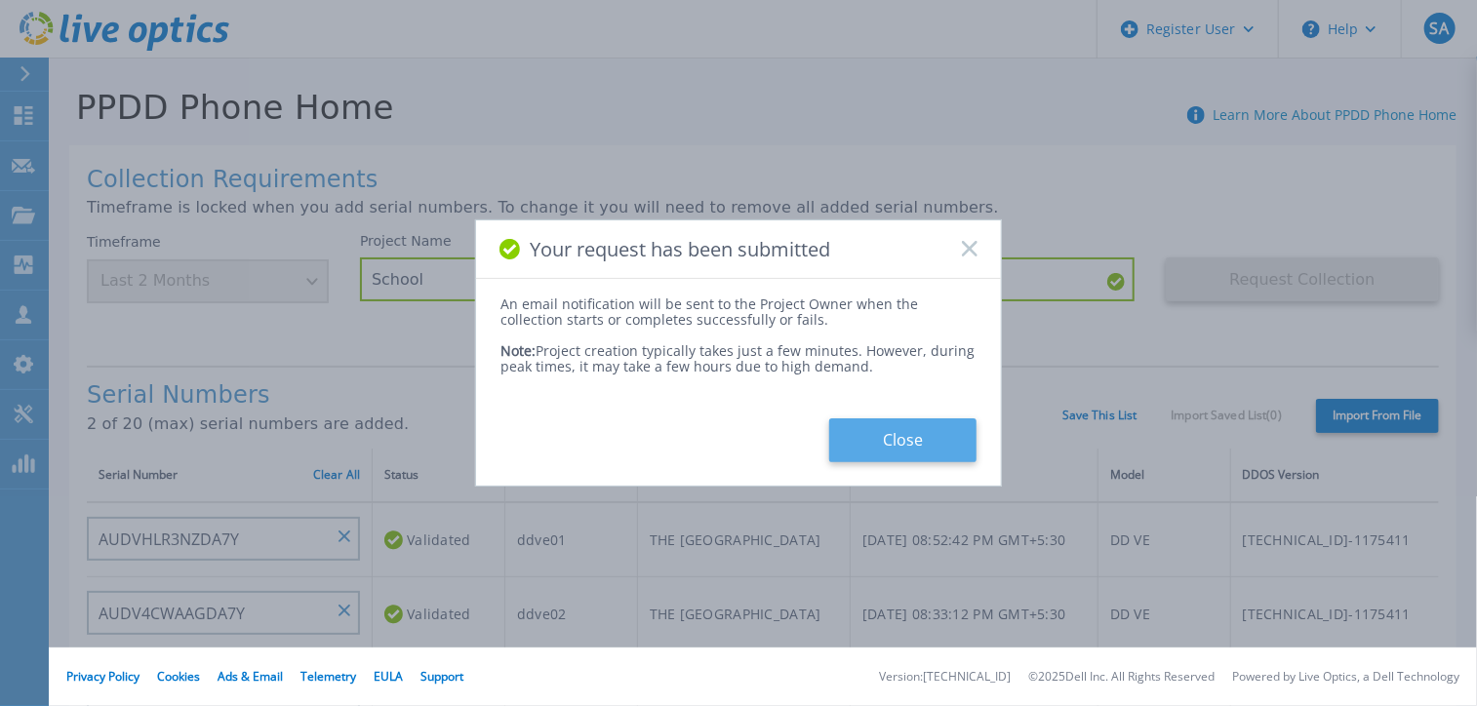
click at [907, 439] on button "Close" at bounding box center [902, 441] width 147 height 44
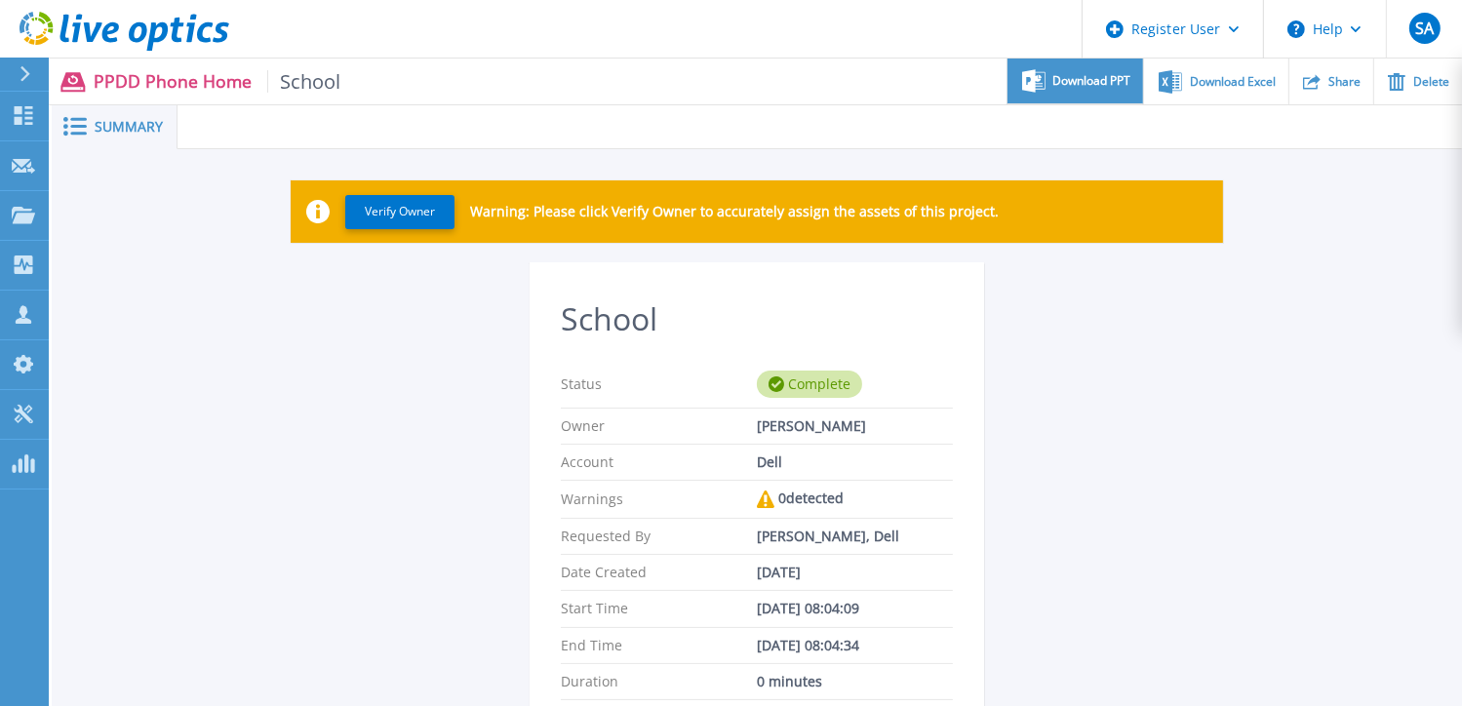
click at [1059, 83] on span "Download PPT" at bounding box center [1093, 81] width 78 height 12
